Goal: Obtain resource: Download file/media

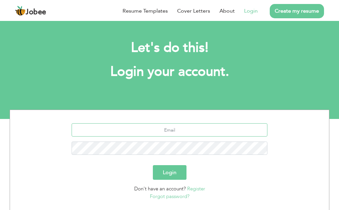
click at [161, 131] on input "text" at bounding box center [169, 129] width 196 height 13
type input "abdullah15afzal@gmail.com"
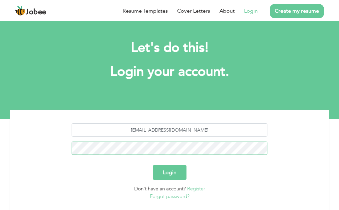
click at [153, 165] on button "Login" at bounding box center [170, 172] width 34 height 15
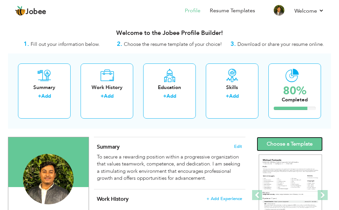
click at [276, 141] on link "Choose a Template" at bounding box center [289, 144] width 66 height 14
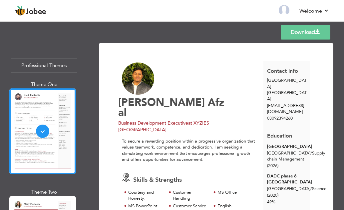
click at [296, 29] on link "Download" at bounding box center [305, 32] width 50 height 15
click at [120, 14] on nav "Back to Profile Resume Templates Resume Templates Cover Letters About My Resume…" at bounding box center [172, 11] width 314 height 18
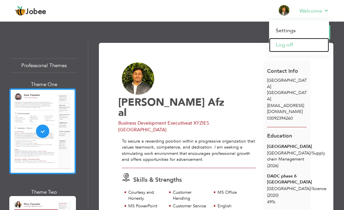
click at [286, 42] on link "Log off" at bounding box center [299, 45] width 60 height 14
